Goal: Task Accomplishment & Management: Manage account settings

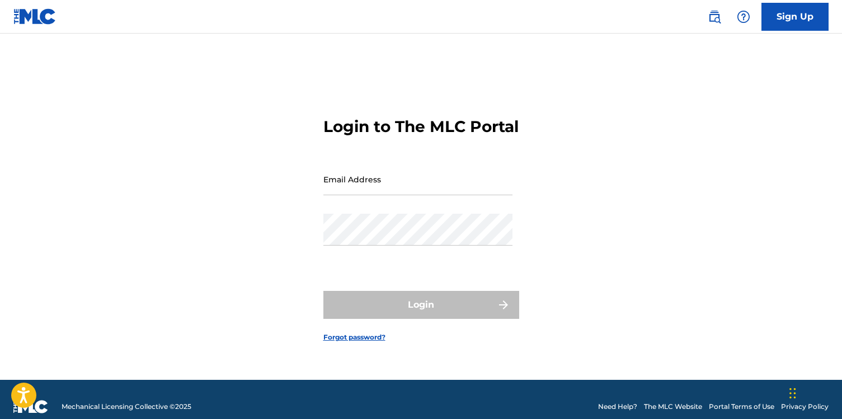
click at [382, 195] on input "Email Address" at bounding box center [417, 179] width 189 height 32
type input "[EMAIL_ADDRESS][DOMAIN_NAME]"
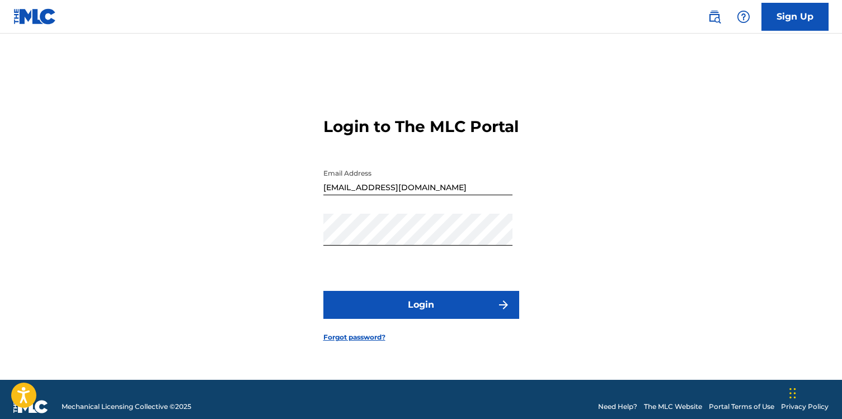
click at [426, 314] on button "Login" at bounding box center [421, 305] width 196 height 28
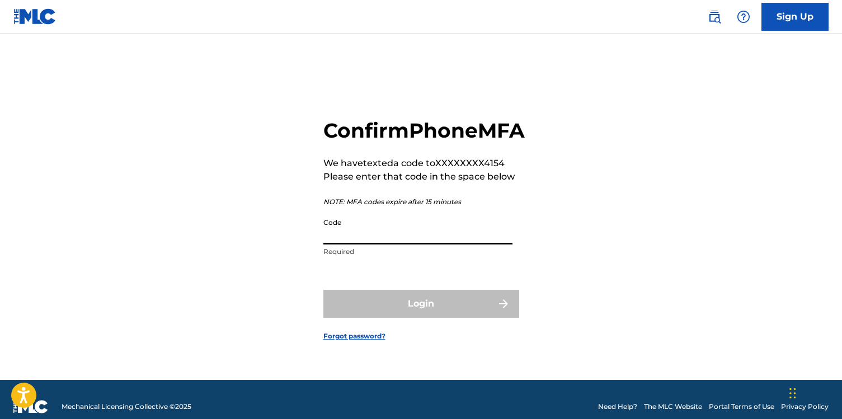
click at [366, 244] on input "Code" at bounding box center [417, 228] width 189 height 32
paste input "351771"
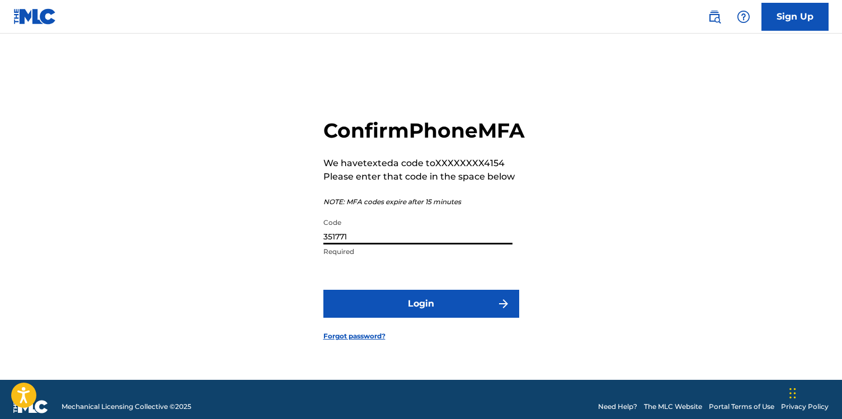
type input "351771"
click at [383, 317] on button "Login" at bounding box center [421, 304] width 196 height 28
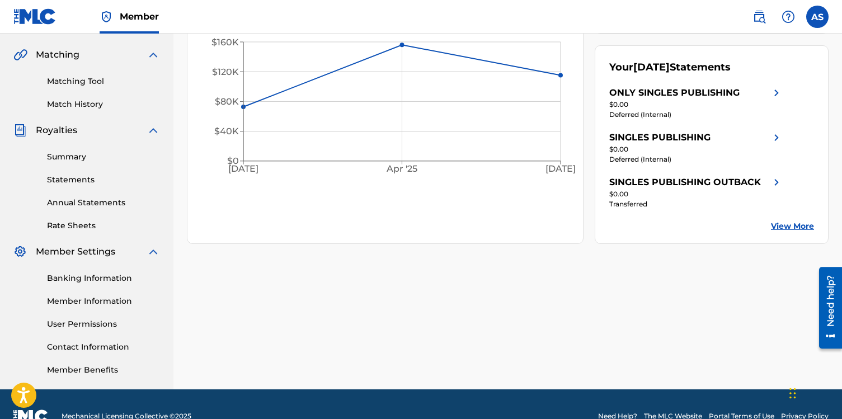
scroll to position [275, 0]
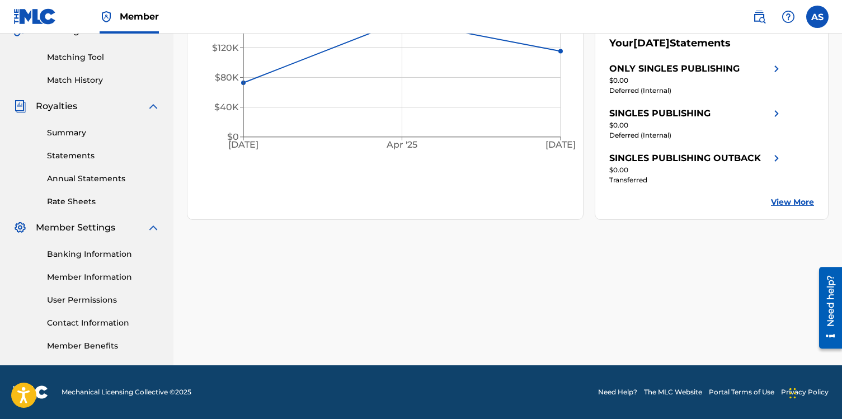
click at [66, 129] on link "Summary" at bounding box center [103, 133] width 113 height 12
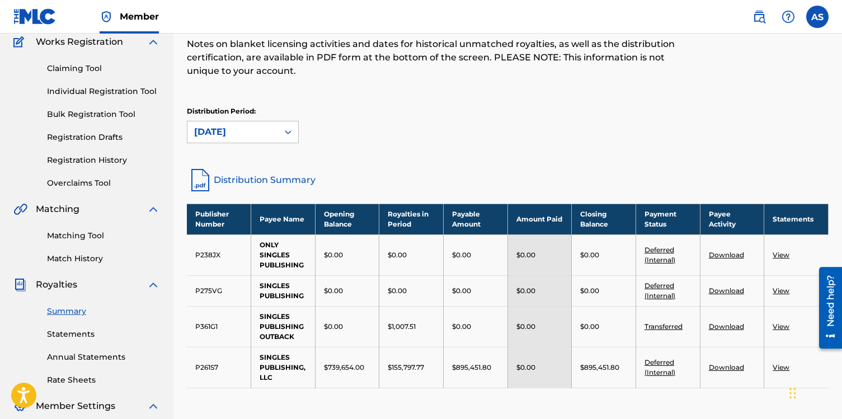
scroll to position [166, 0]
